Goal: Task Accomplishment & Management: Use online tool/utility

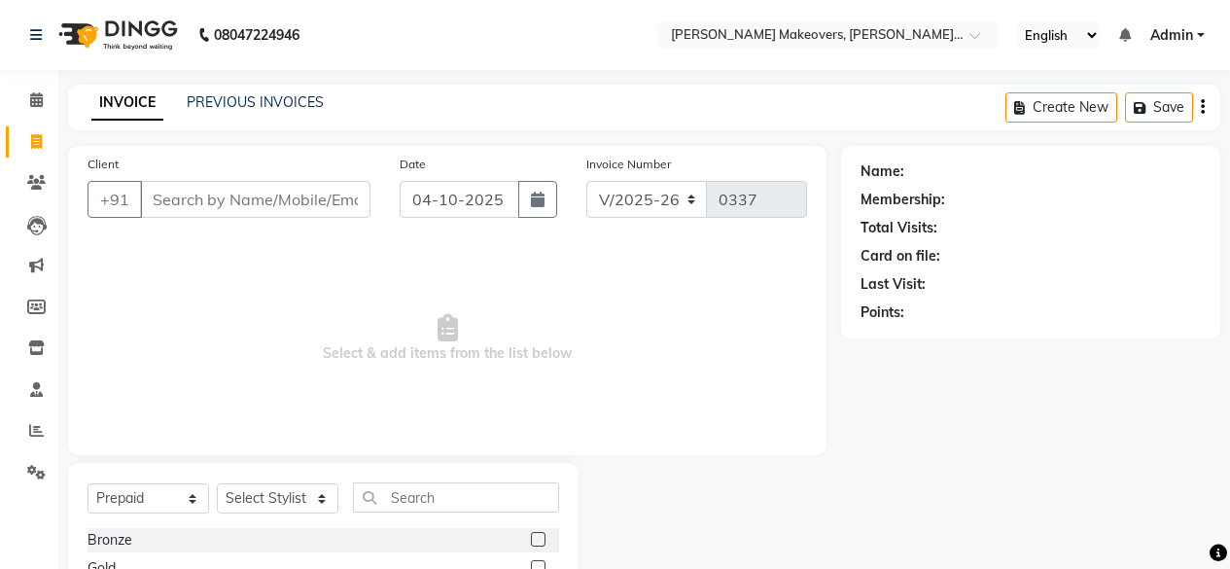
select select "3533"
select select "P"
click at [284, 186] on input "Client" at bounding box center [255, 199] width 230 height 37
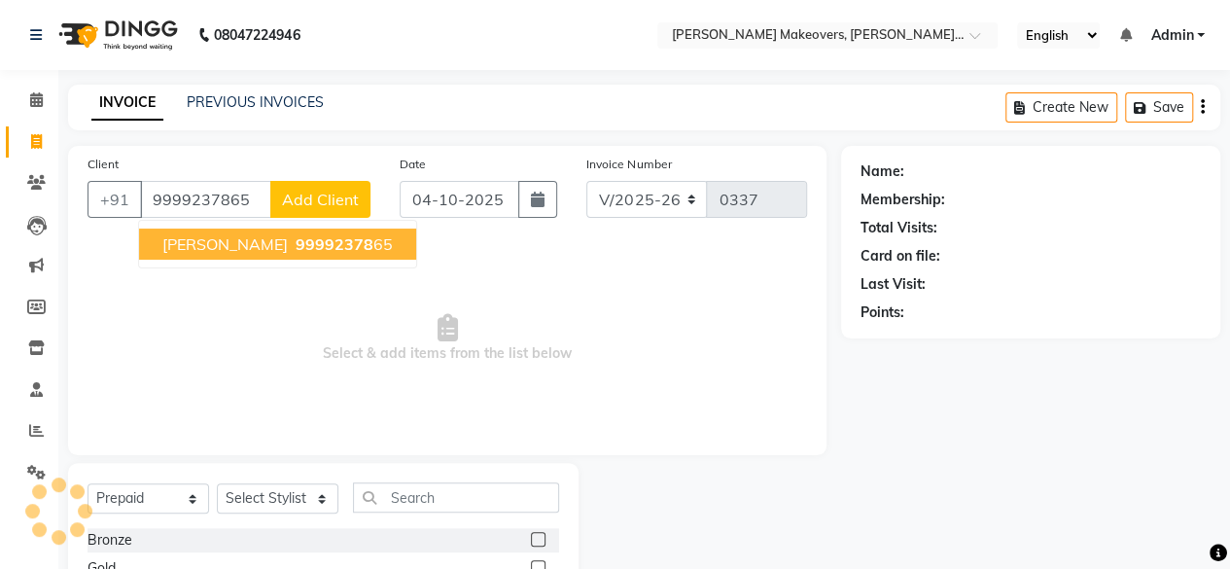
type input "9999237865"
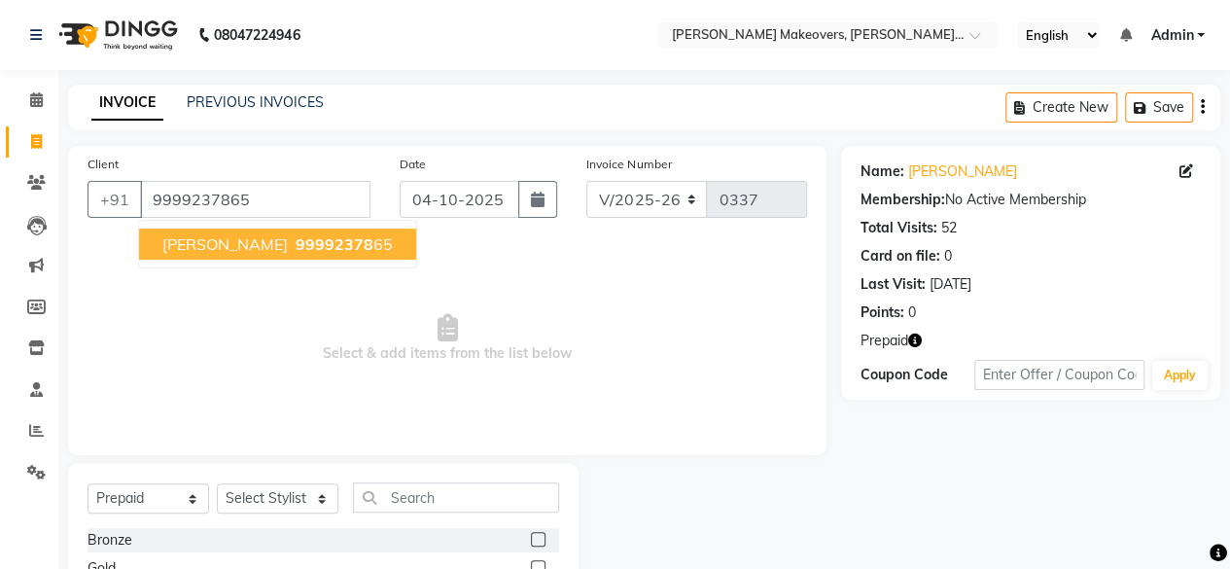
click at [274, 238] on span "[PERSON_NAME]" at bounding box center [224, 243] width 125 height 19
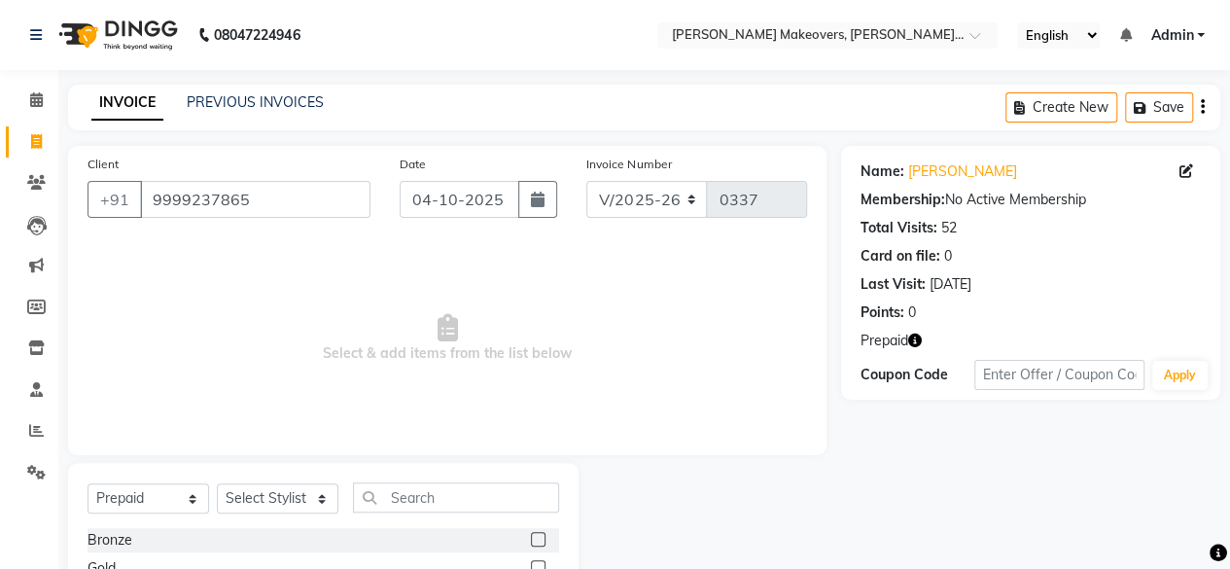
click at [915, 340] on icon "button" at bounding box center [915, 341] width 14 height 14
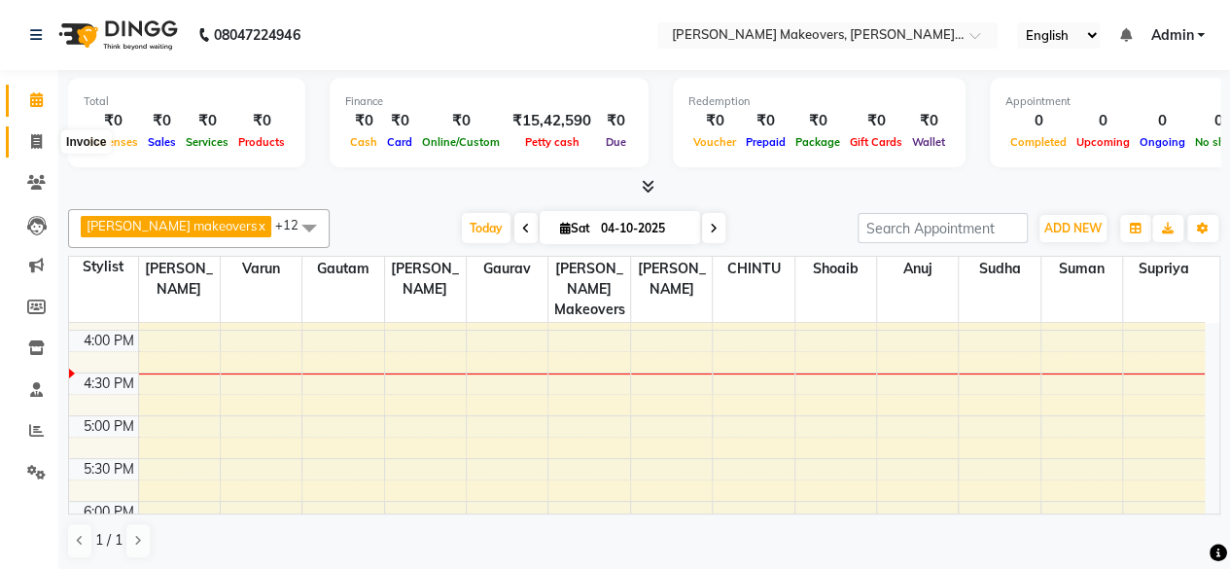
click at [33, 143] on icon at bounding box center [36, 141] width 11 height 15
select select "3533"
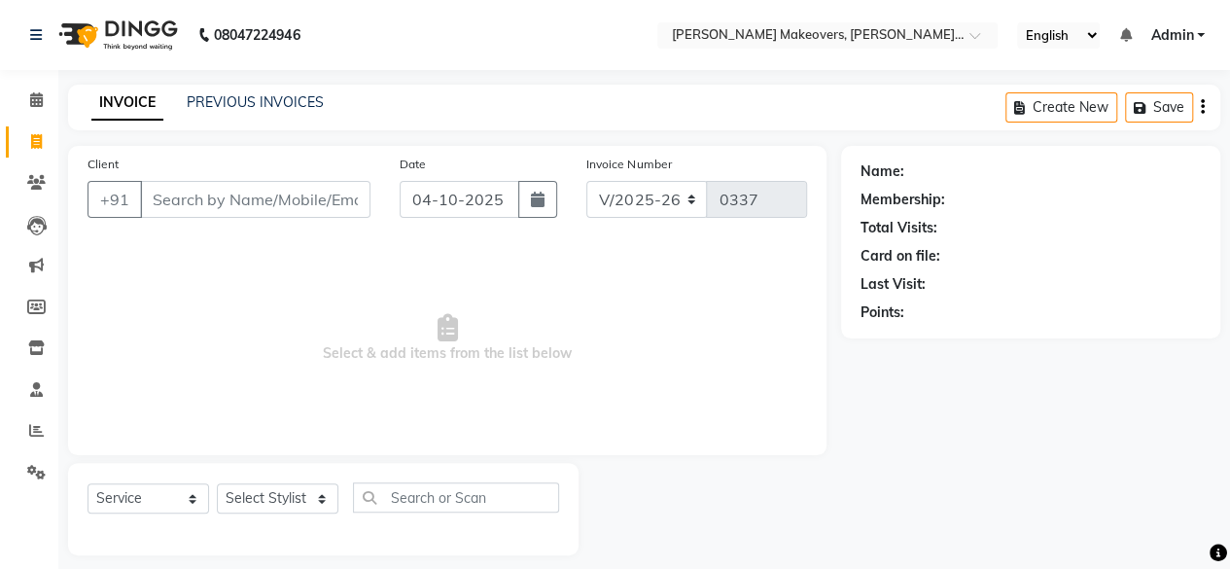
select select "P"
